Goal: Task Accomplishment & Management: Use online tool/utility

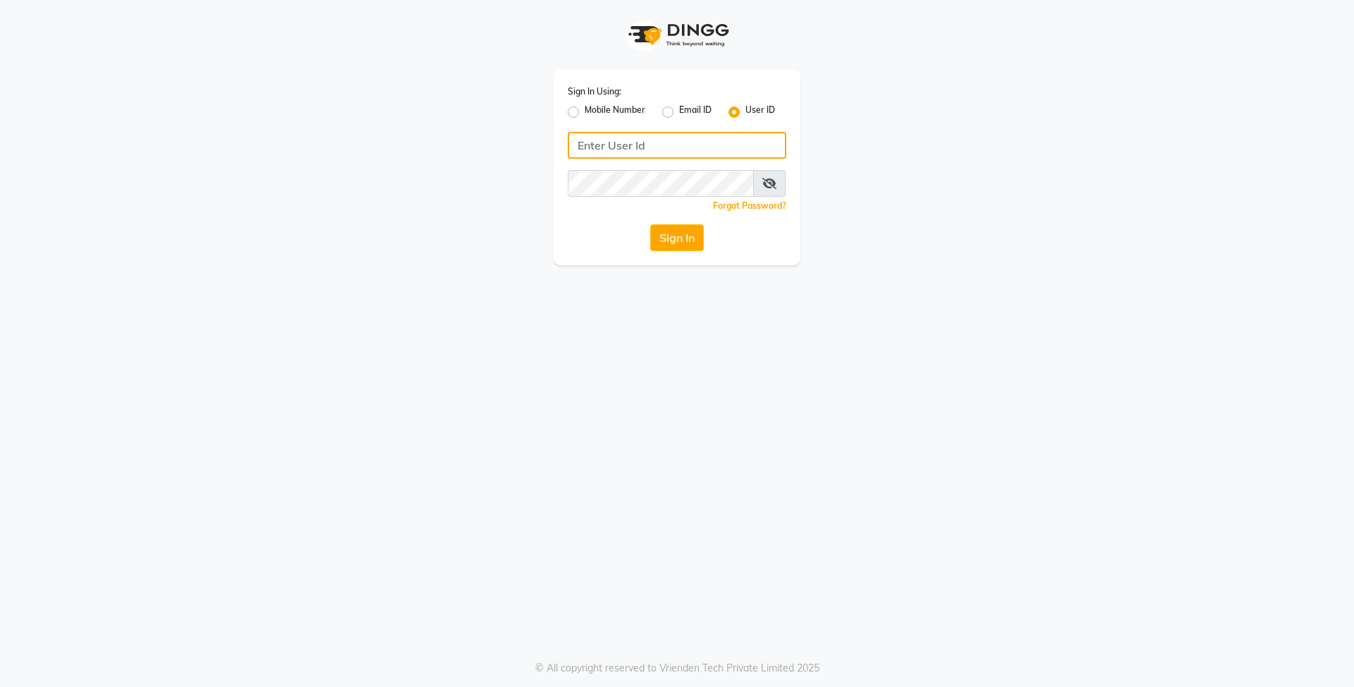
click at [621, 136] on input "Username" at bounding box center [677, 145] width 219 height 27
type input "e3839-01"
click at [669, 241] on button "Sign In" at bounding box center [677, 237] width 54 height 27
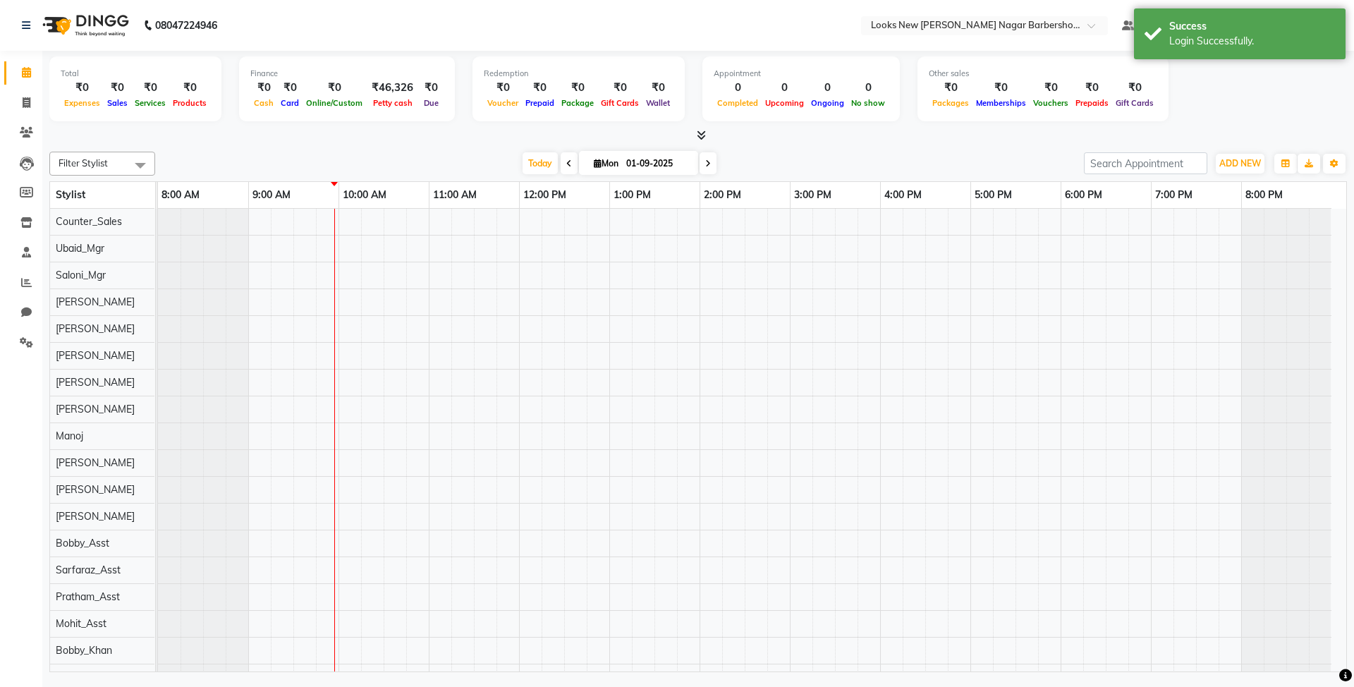
scroll to position [18, 0]
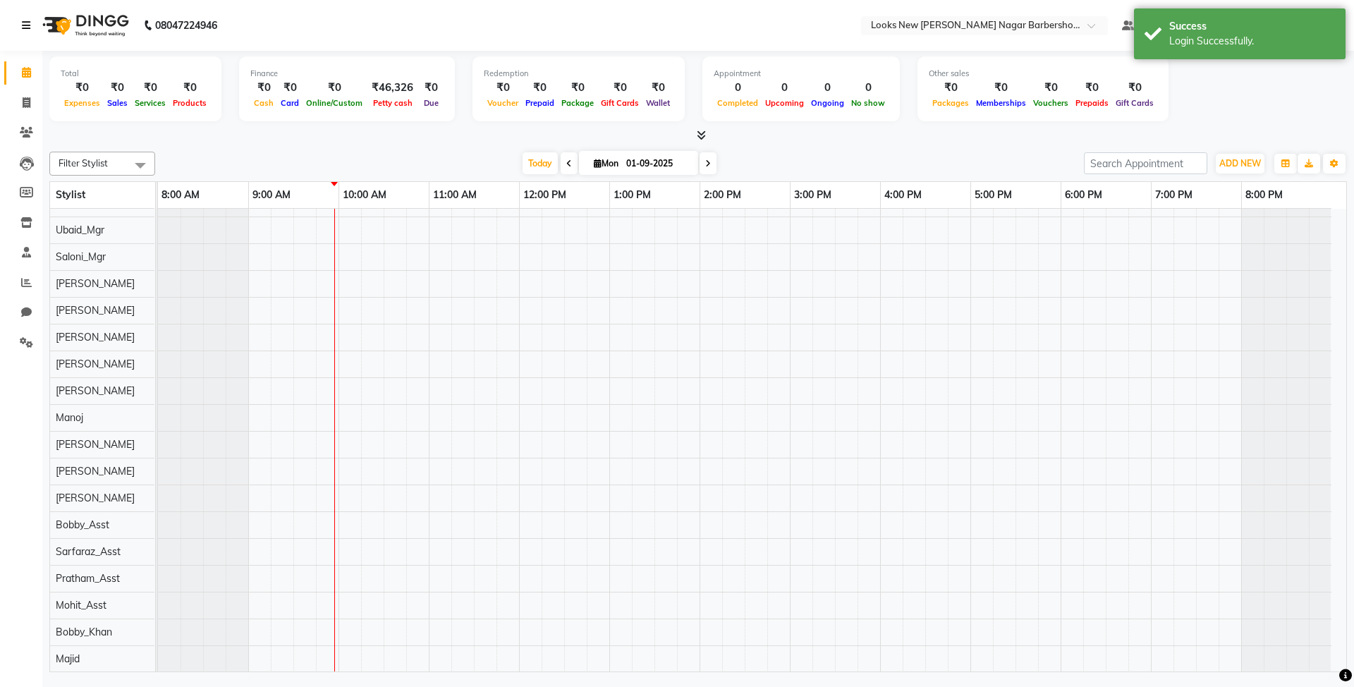
click at [35, 23] on link at bounding box center [29, 25] width 14 height 39
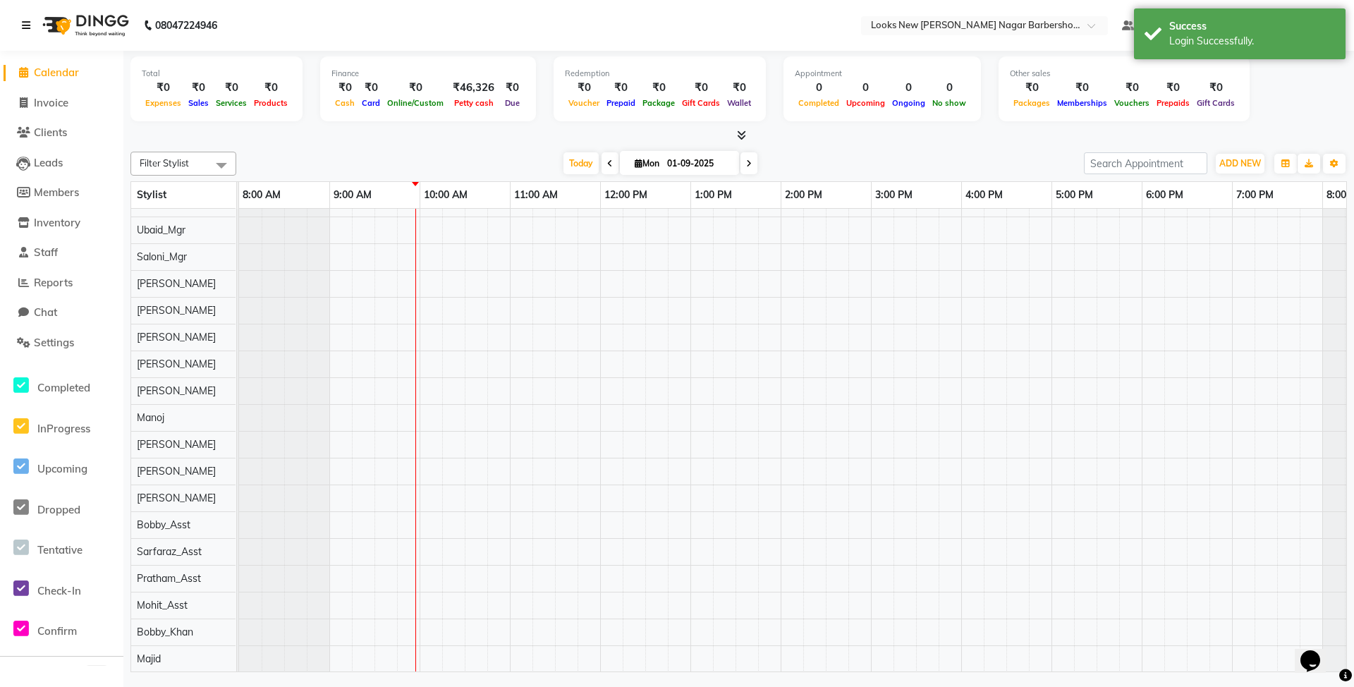
scroll to position [0, 0]
